Goal: Information Seeking & Learning: Learn about a topic

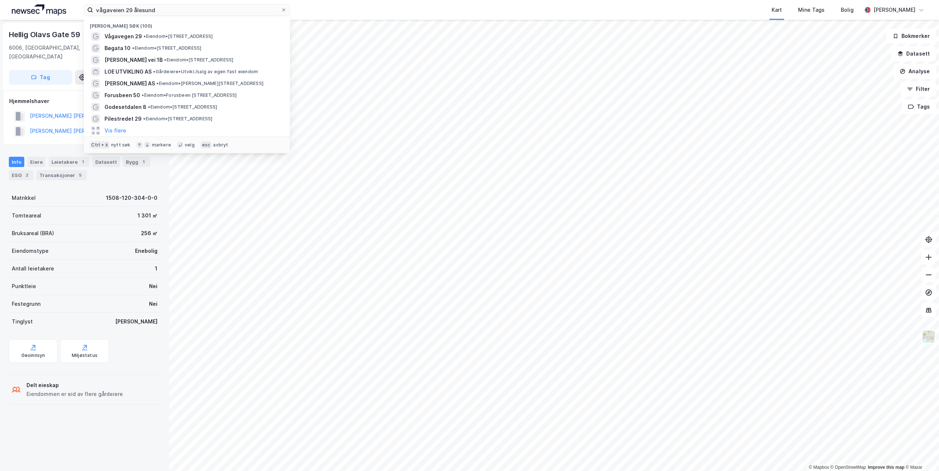
click at [44, 5] on div "vågaveien 29 ålesund Nylige søk (100) Vågavegen 29 • Eiendom • [STREET_ADDRESS]…" at bounding box center [469, 10] width 939 height 20
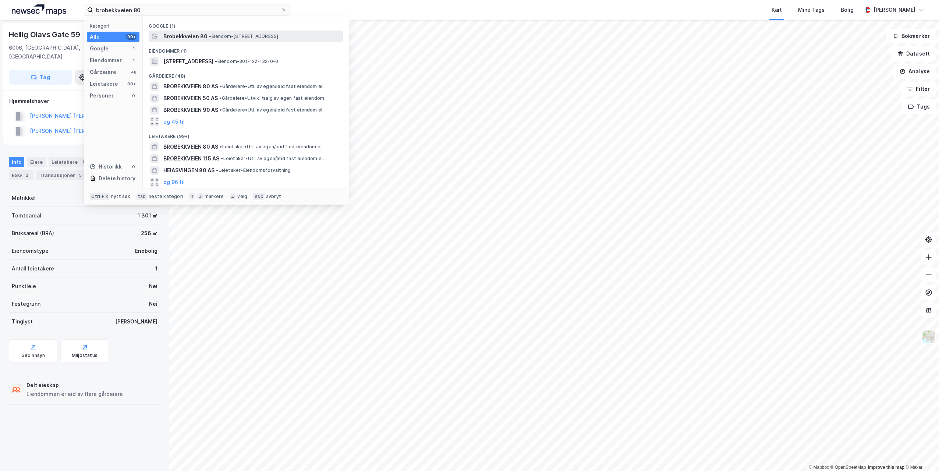
click at [206, 38] on div "Brobekkveien 80 • Eiendom • [STREET_ADDRESS]" at bounding box center [252, 36] width 178 height 9
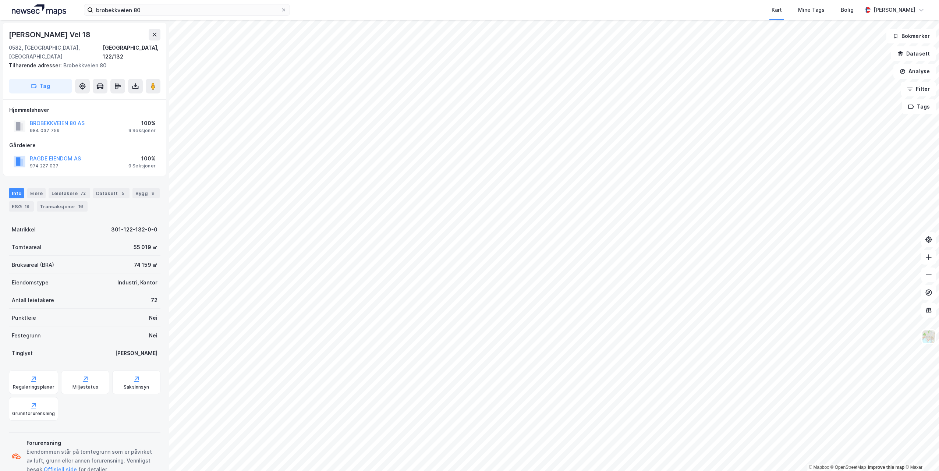
scroll to position [1, 0]
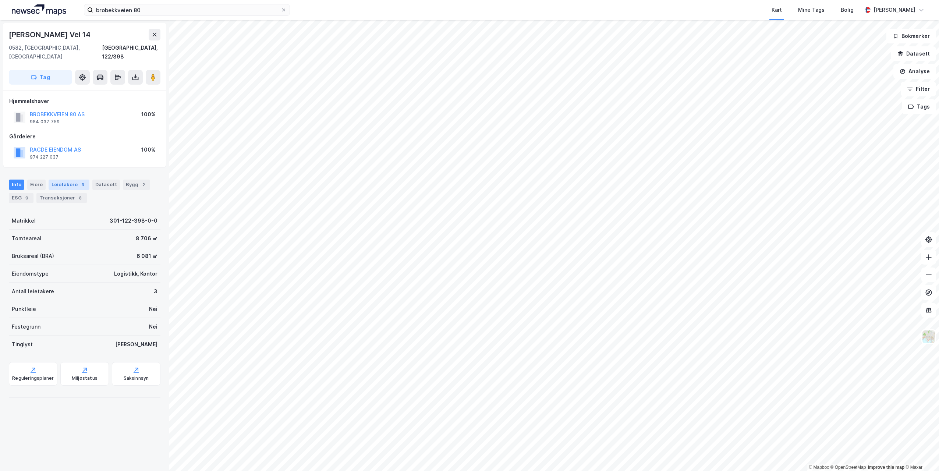
click at [58, 179] on div "Leietakere 3" at bounding box center [69, 184] width 41 height 10
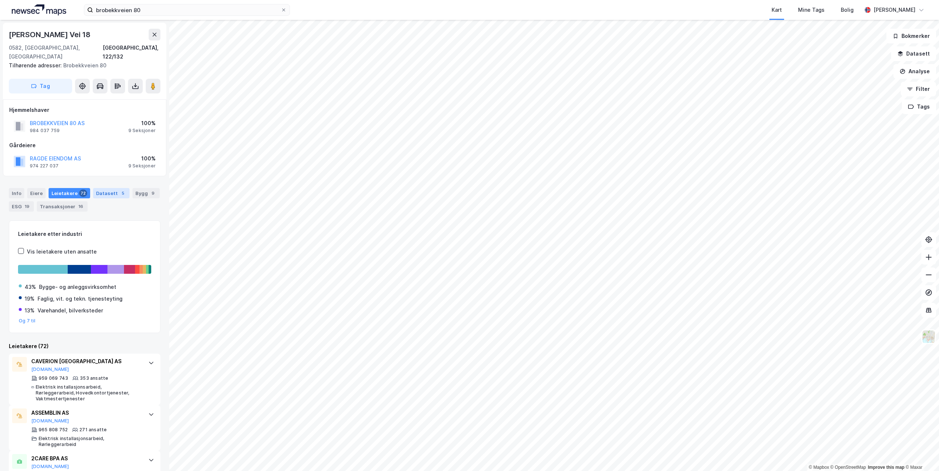
click at [113, 188] on div "Datasett 5" at bounding box center [111, 193] width 36 height 10
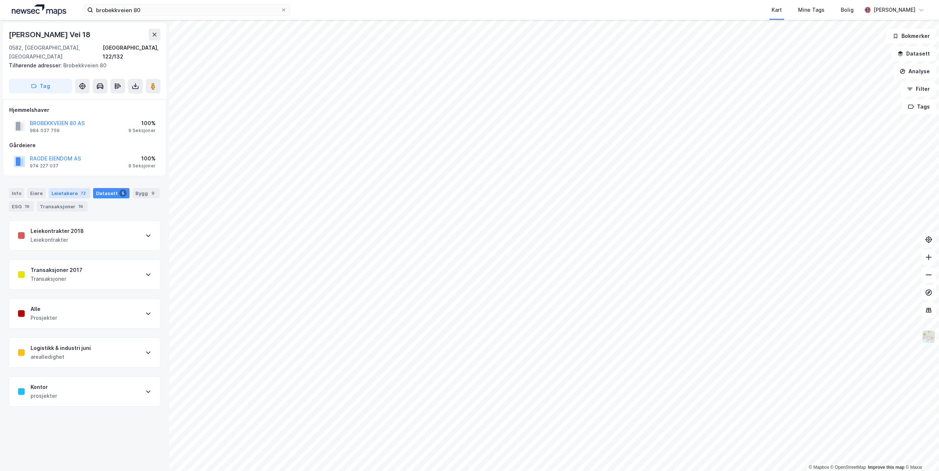
click at [72, 188] on div "Leietakere 72" at bounding box center [70, 193] width 42 height 10
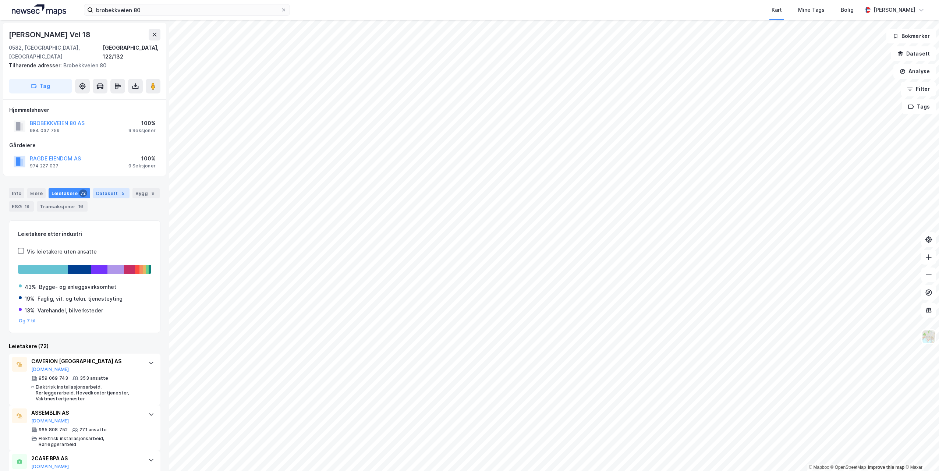
click at [107, 188] on div "Datasett 5" at bounding box center [111, 193] width 36 height 10
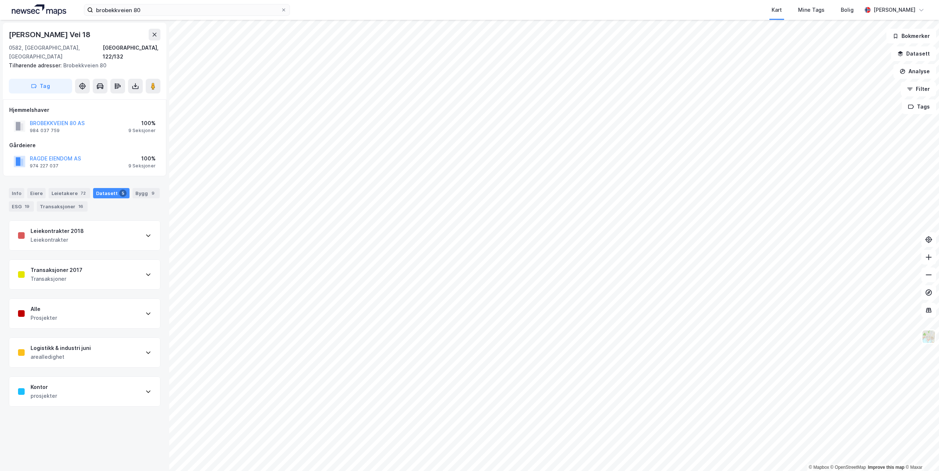
click at [107, 230] on div "Leiekontrakter 2018 Leiekontrakter" at bounding box center [84, 235] width 151 height 29
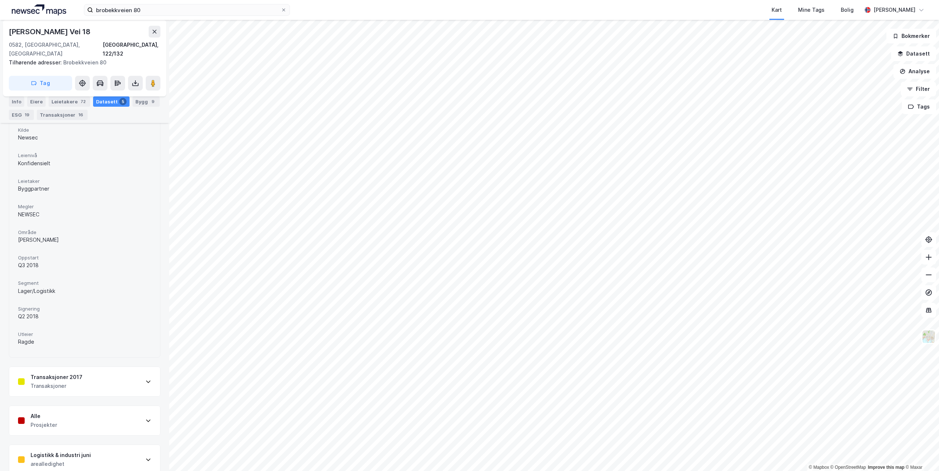
scroll to position [228, 0]
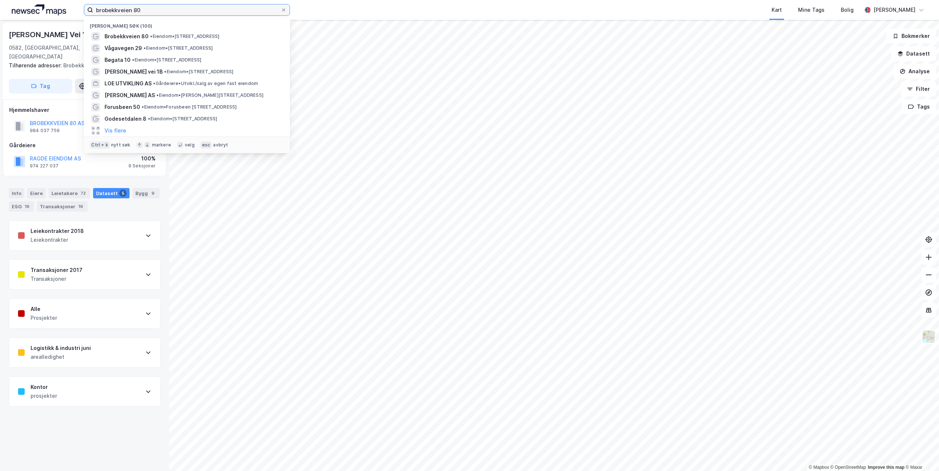
drag, startPoint x: 146, startPoint y: 11, endPoint x: 86, endPoint y: 10, distance: 59.6
click at [86, 10] on label "brobekkveien 80" at bounding box center [187, 10] width 206 height 12
paste input "Elias [STREET_ADDRESS]"
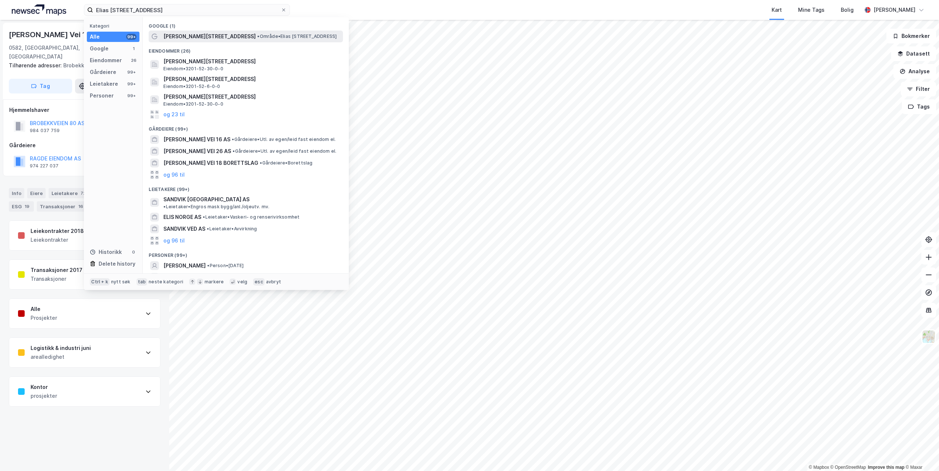
click at [257, 35] on span "• Område • [PERSON_NAME][STREET_ADDRESS]" at bounding box center [296, 36] width 79 height 6
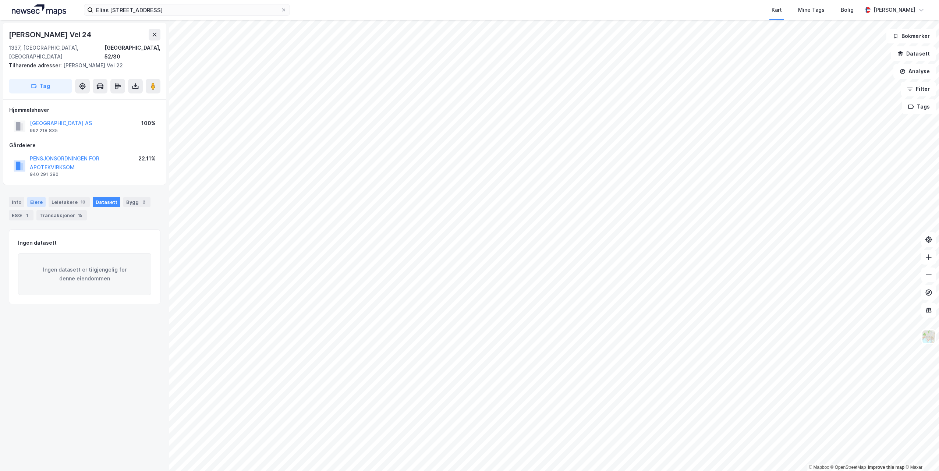
click at [34, 197] on div "Eiere" at bounding box center [36, 202] width 18 height 10
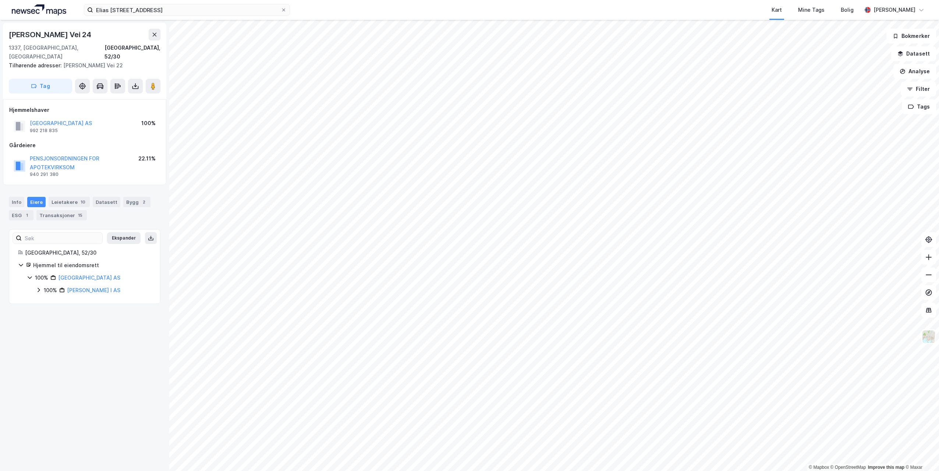
click at [39, 287] on icon at bounding box center [39, 290] width 6 height 6
click at [47, 299] on icon at bounding box center [48, 302] width 6 height 6
click at [55, 321] on icon at bounding box center [56, 324] width 6 height 6
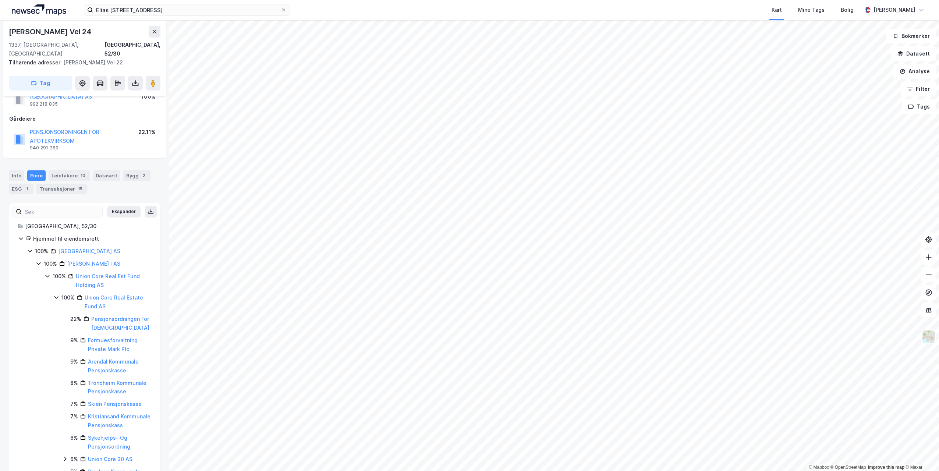
scroll to position [37, 0]
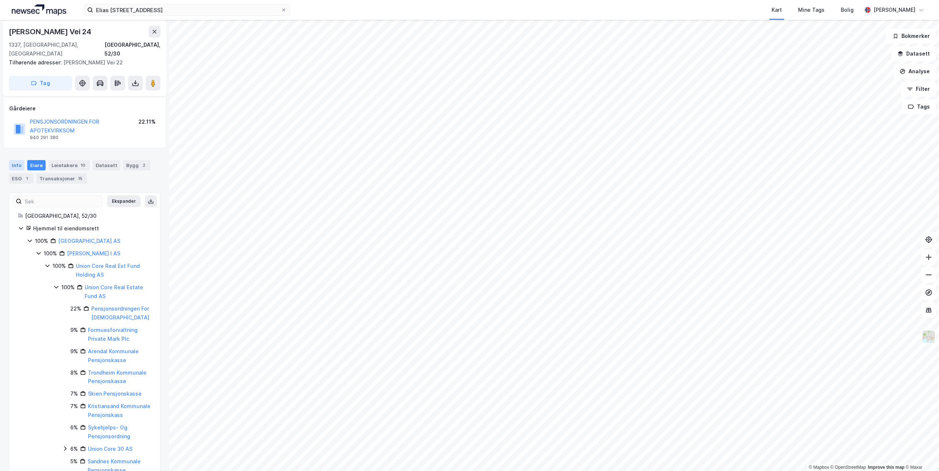
click at [15, 160] on div "Info" at bounding box center [16, 165] width 15 height 10
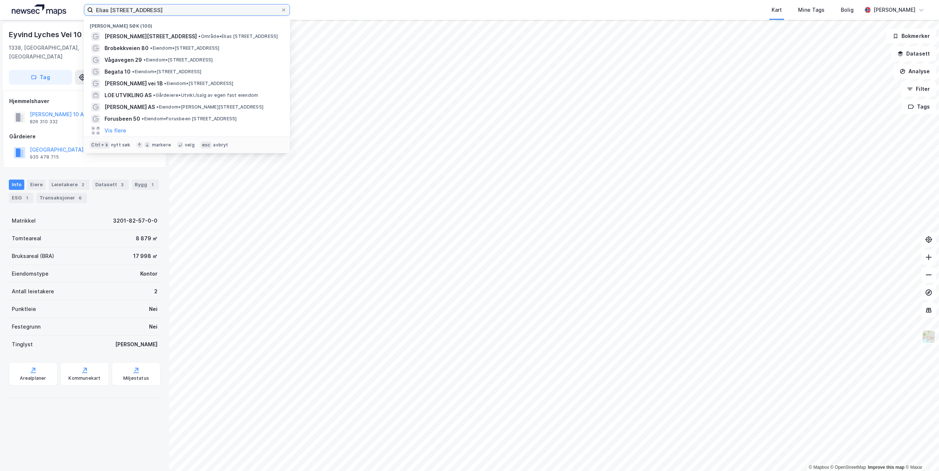
drag, startPoint x: 221, startPoint y: 13, endPoint x: 93, endPoint y: 9, distance: 128.4
click at [93, 9] on input "Elias [STREET_ADDRESS]" at bounding box center [187, 9] width 188 height 11
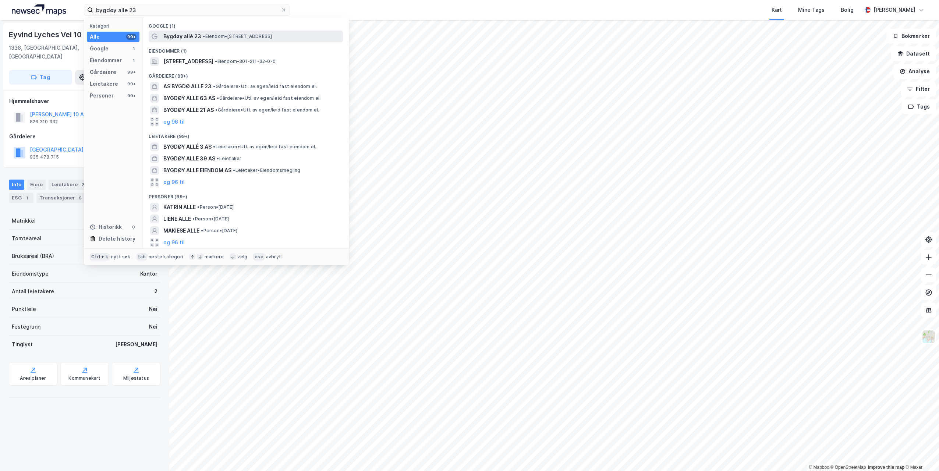
click at [177, 34] on span "Bygdøy allé 23" at bounding box center [182, 36] width 38 height 9
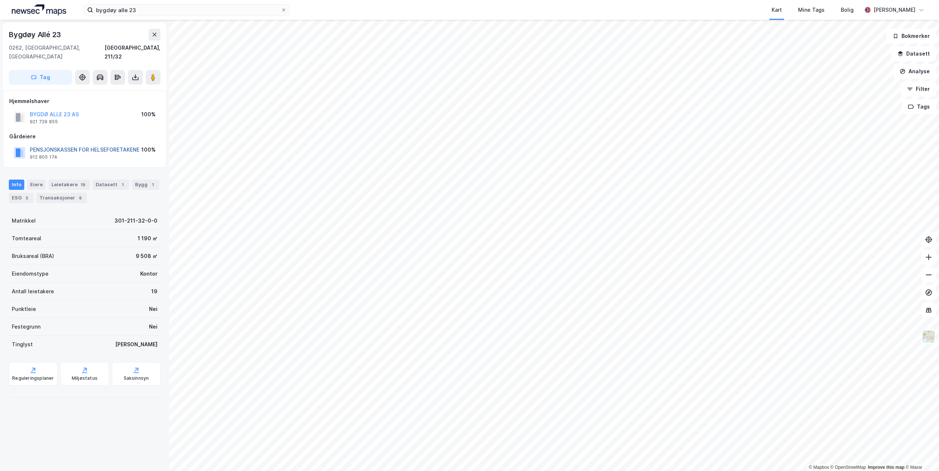
click at [0, 0] on button "PENSJONSKASSEN FOR HELSEFORETAKENE" at bounding box center [0, 0] width 0 height 0
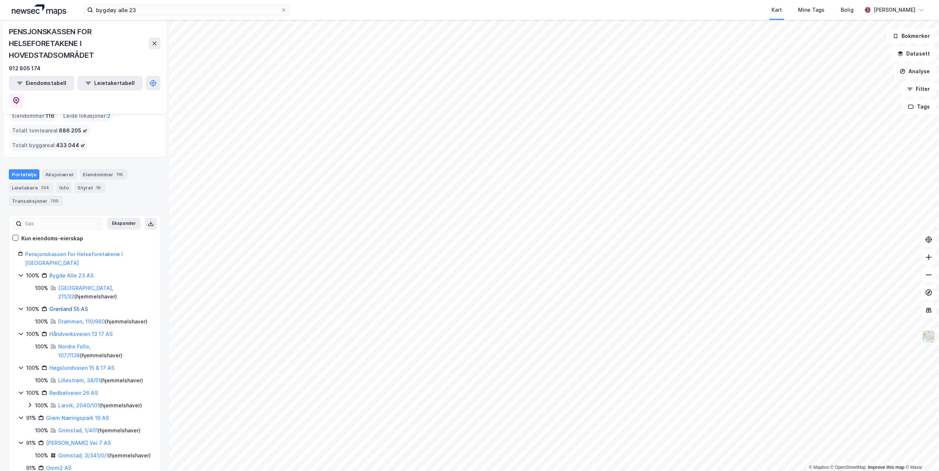
scroll to position [74, 0]
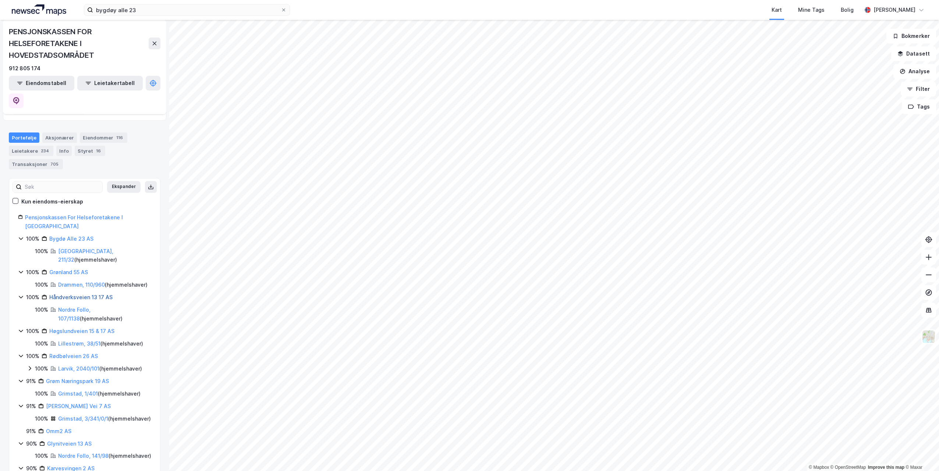
click at [72, 294] on link "Håndverksveien 13 17 AS" at bounding box center [80, 297] width 63 height 6
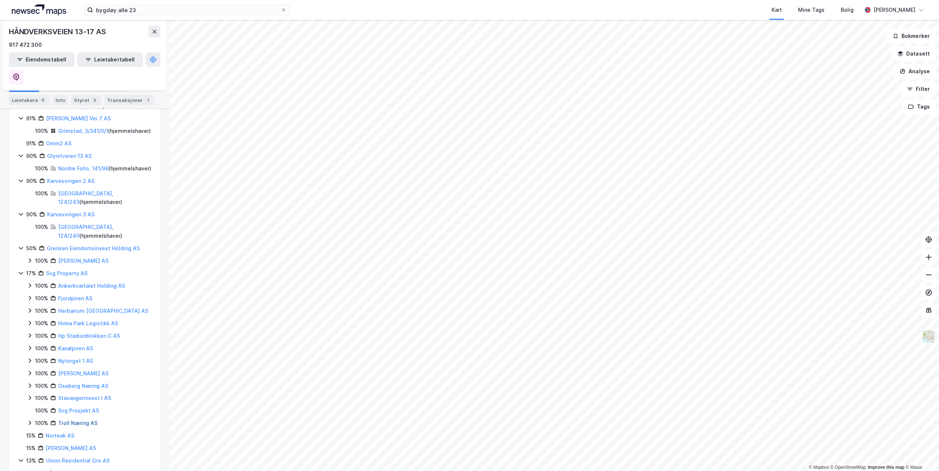
scroll to position [331, 0]
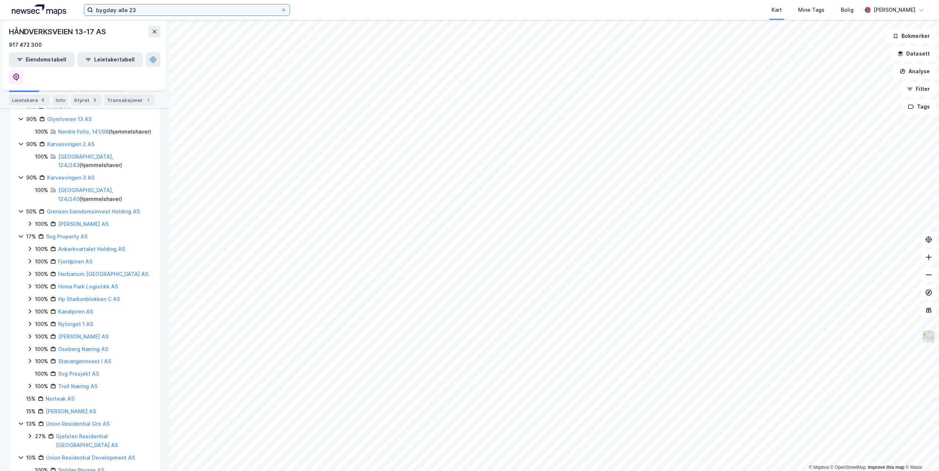
click at [141, 13] on input "bygdøy alle 23" at bounding box center [187, 9] width 188 height 11
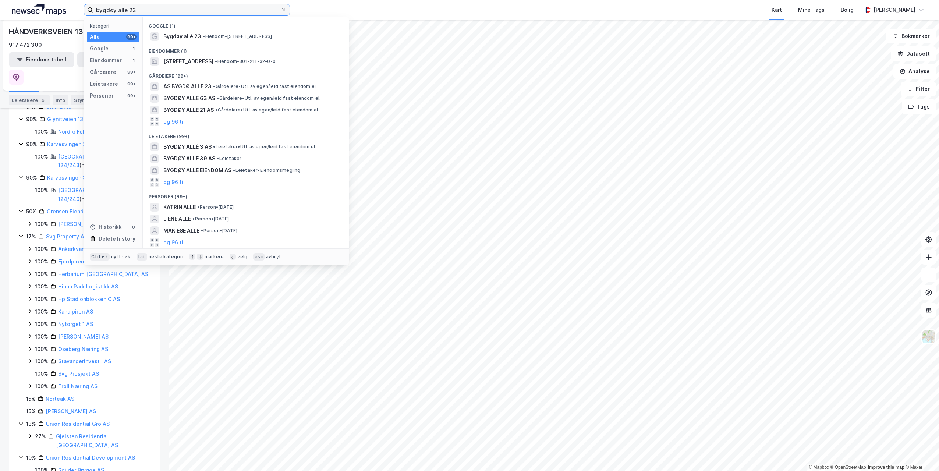
drag, startPoint x: 148, startPoint y: 11, endPoint x: 48, endPoint y: 5, distance: 100.2
click at [48, 5] on div "bygdøy alle 23 Kategori Alle 99+ Google 1 Eiendommer 1 Gårdeiere 99+ Leietakere…" at bounding box center [469, 10] width 939 height 20
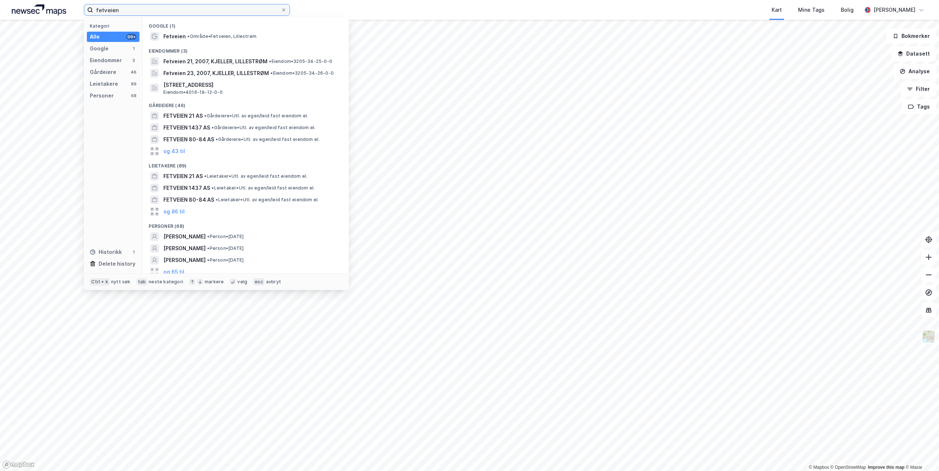
click at [135, 11] on input "fetveien" at bounding box center [187, 9] width 188 height 11
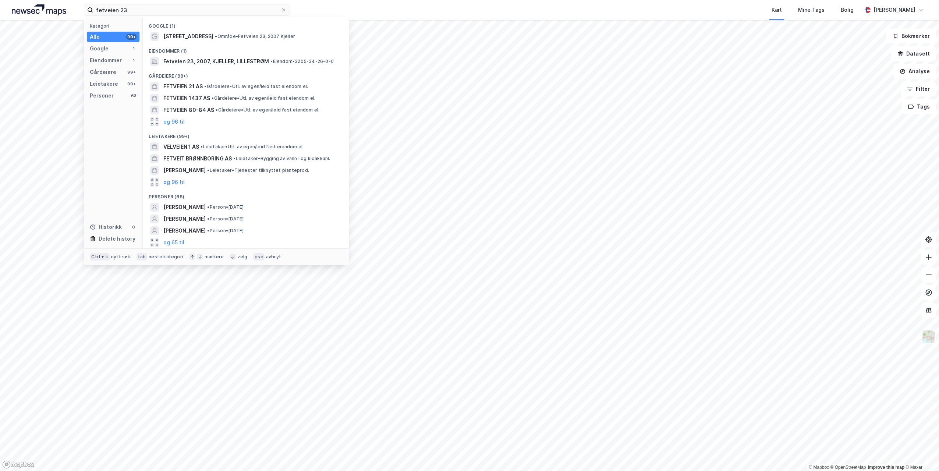
click at [323, 12] on div "fetveien 23 Kategori Alle 99+ Google 1 Eiendommer 1 Gårdeiere 99+ Leietakere 99…" at bounding box center [469, 10] width 939 height 20
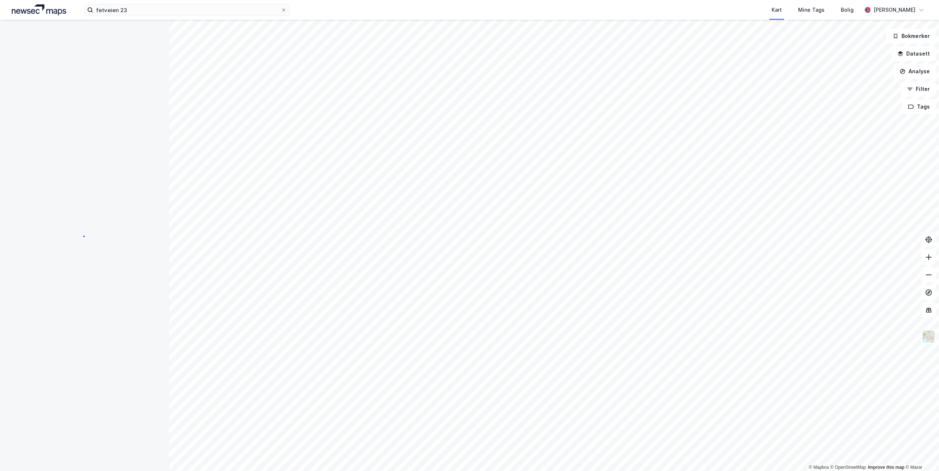
scroll to position [1, 0]
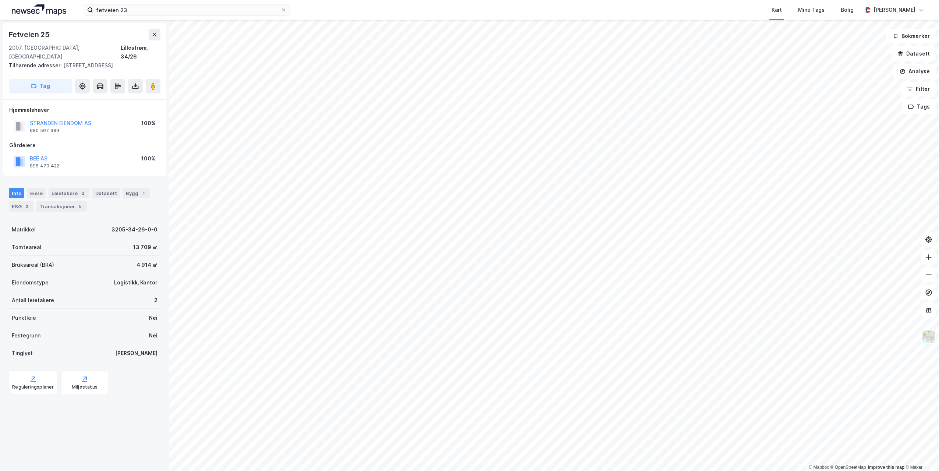
click at [938, 353] on html "fetveien 23 Kart Mine Tags Bolig [PERSON_NAME] © Mapbox © OpenStreetMap Improve…" at bounding box center [469, 235] width 939 height 471
click at [136, 11] on input "fetveien 23" at bounding box center [187, 9] width 188 height 11
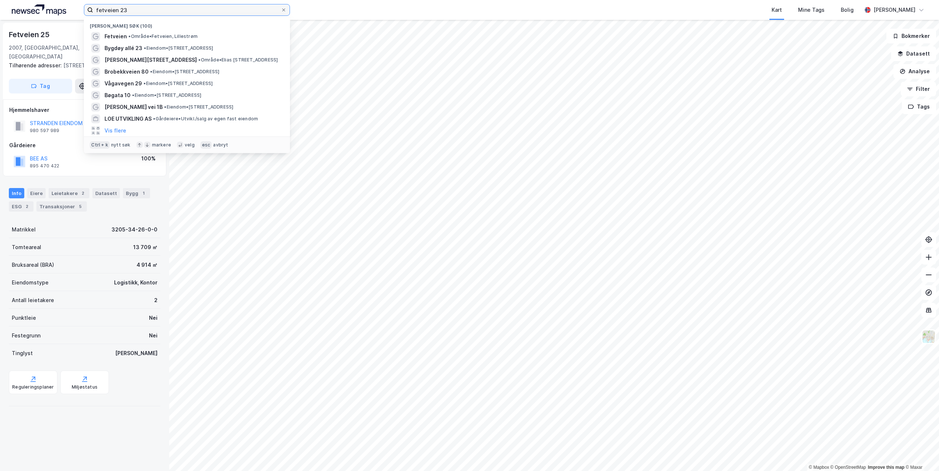
drag, startPoint x: 136, startPoint y: 11, endPoint x: 45, endPoint y: 13, distance: 91.2
click at [45, 13] on div "fetveien 23 Nylige søk (100) Fetveien • Område • Fetveien, [STREET_ADDRESS] • E…" at bounding box center [469, 10] width 939 height 20
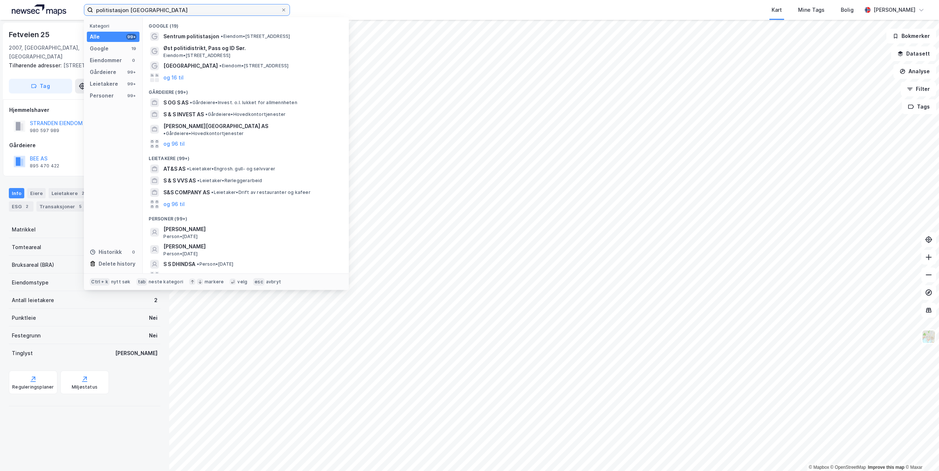
type input "politistasjon [GEOGRAPHIC_DATA]"
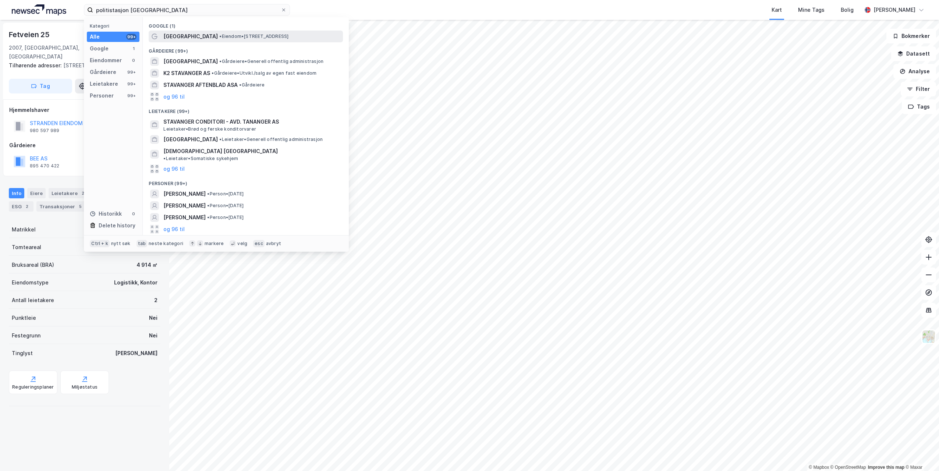
click at [190, 37] on span "[GEOGRAPHIC_DATA]" at bounding box center [190, 36] width 54 height 9
